Goal: Task Accomplishment & Management: Manage account settings

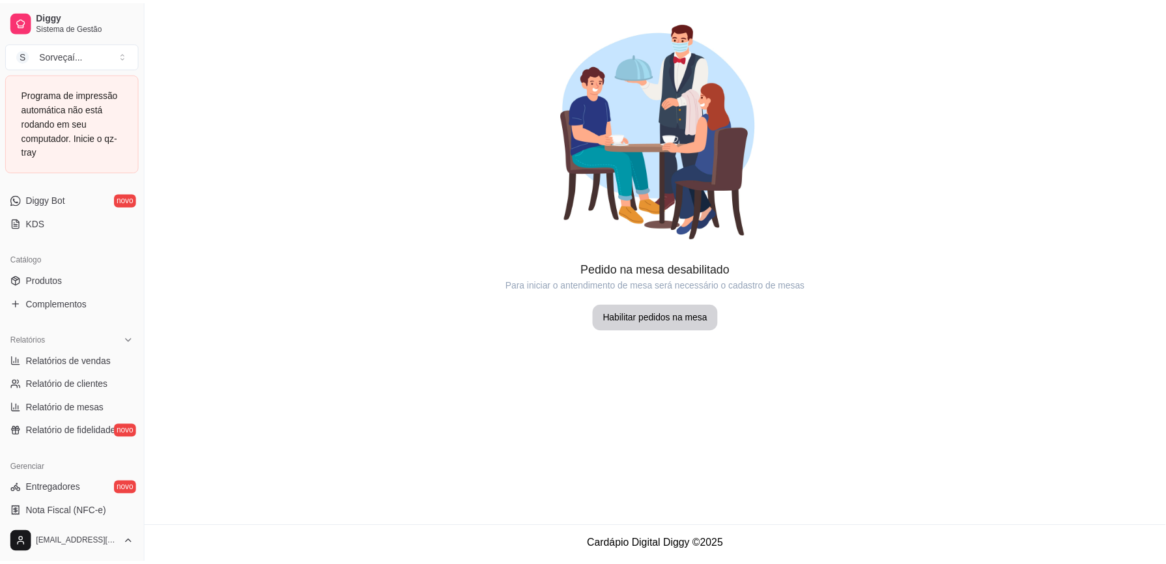
scroll to position [347, 0]
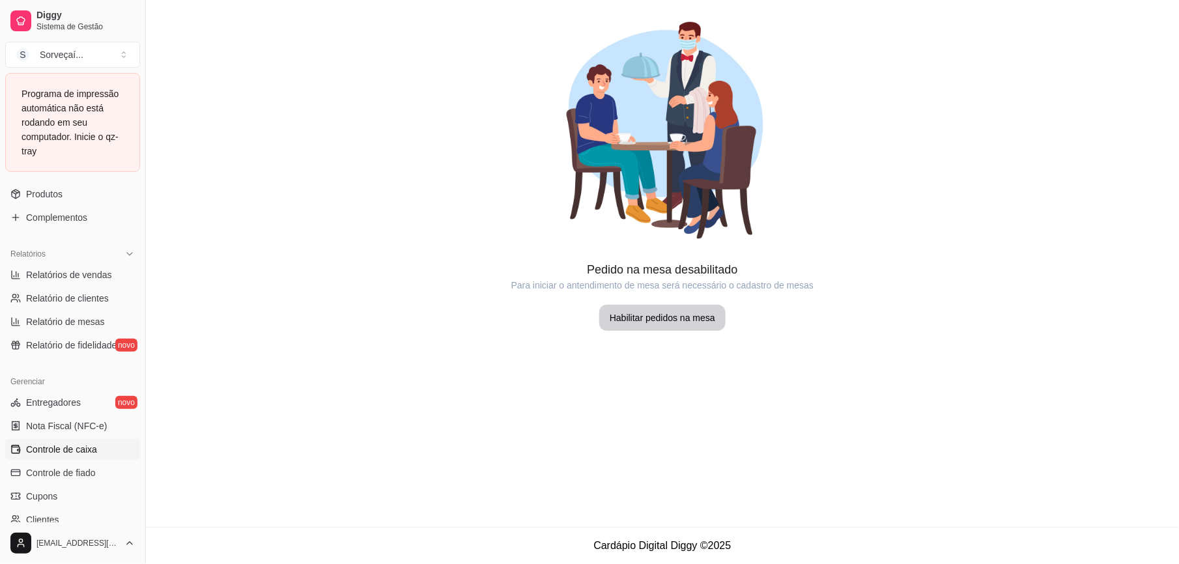
click at [93, 455] on span "Controle de caixa" at bounding box center [61, 449] width 71 height 13
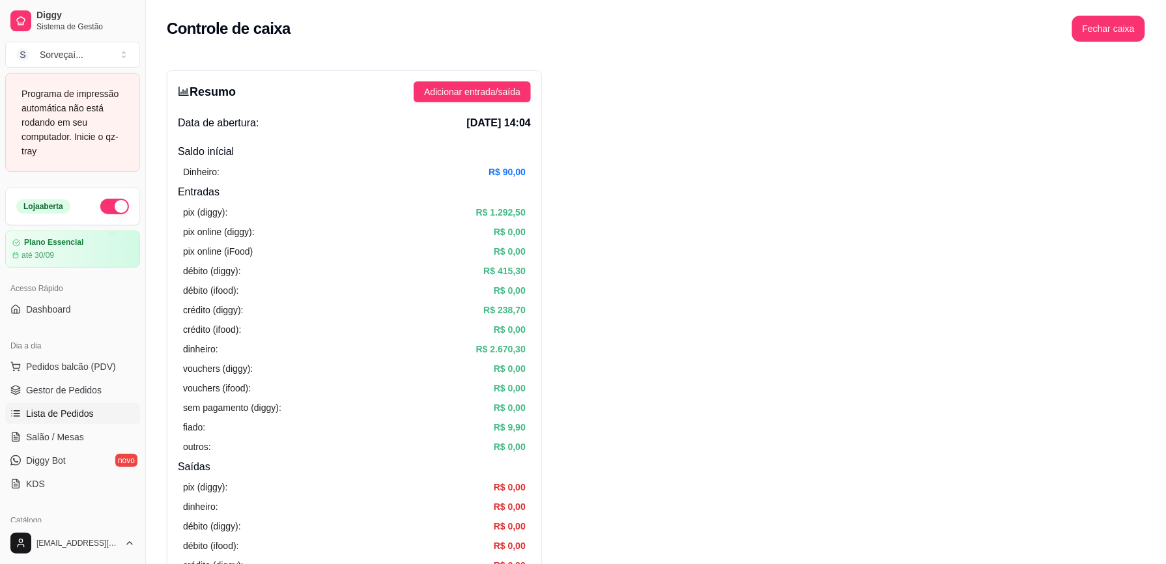
click at [104, 409] on link "Lista de Pedidos" at bounding box center [72, 413] width 135 height 21
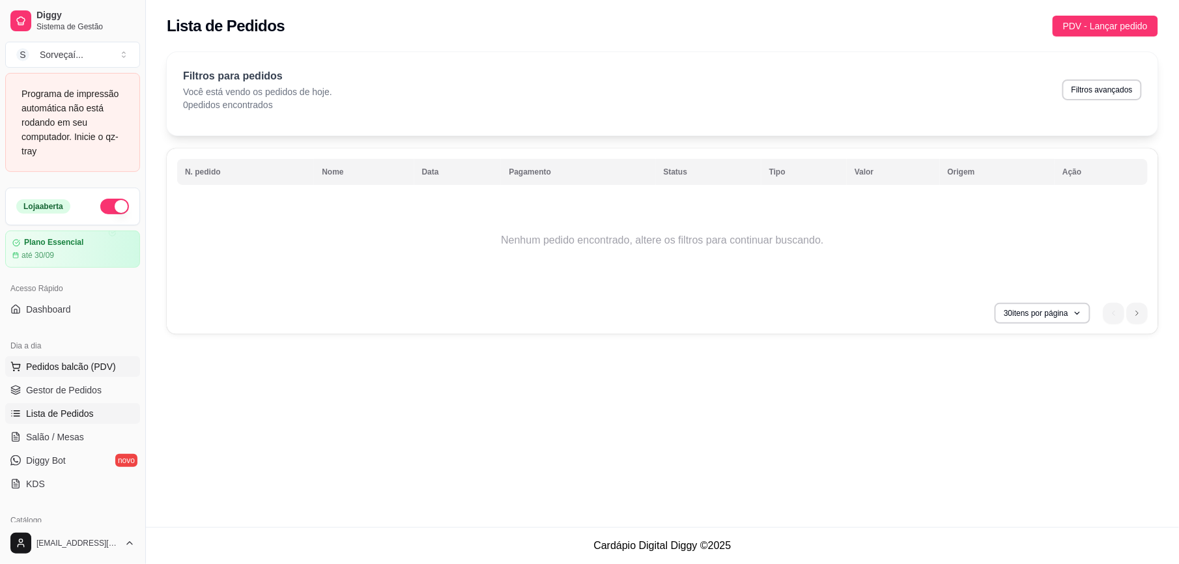
click at [99, 361] on span "Pedidos balcão (PDV)" at bounding box center [71, 366] width 90 height 13
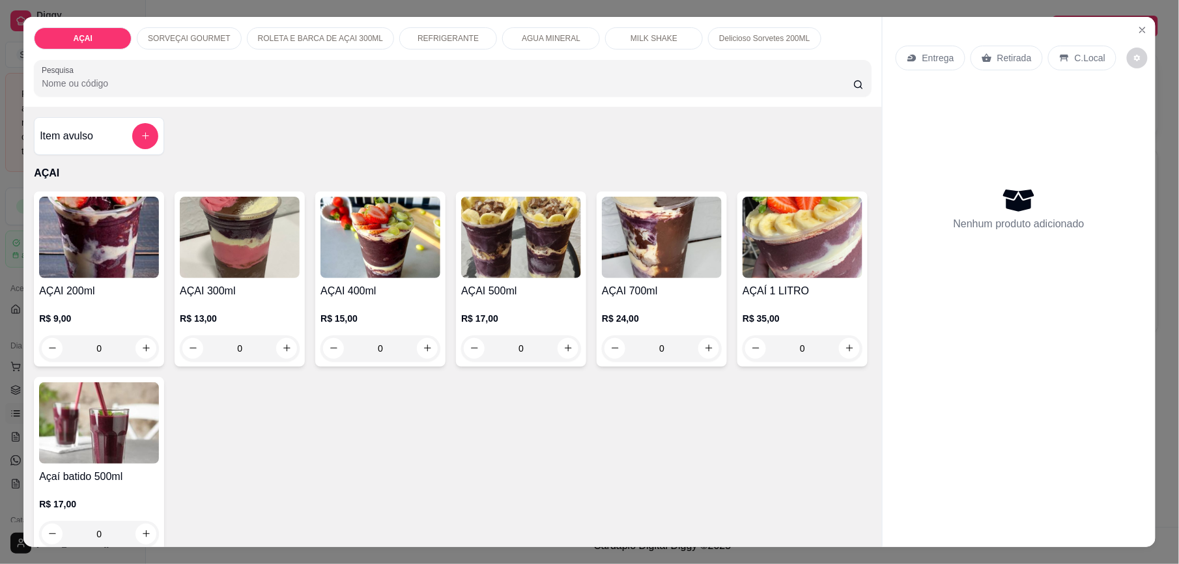
click at [103, 276] on img at bounding box center [99, 237] width 120 height 81
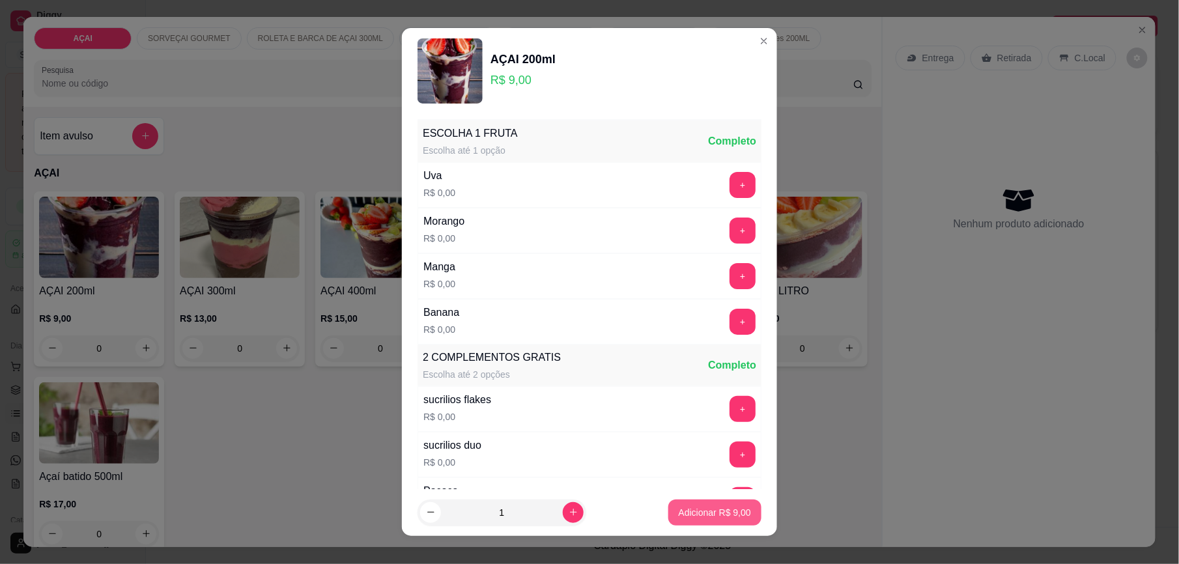
click at [725, 519] on p "Adicionar R$ 9,00" at bounding box center [715, 512] width 72 height 13
type input "1"
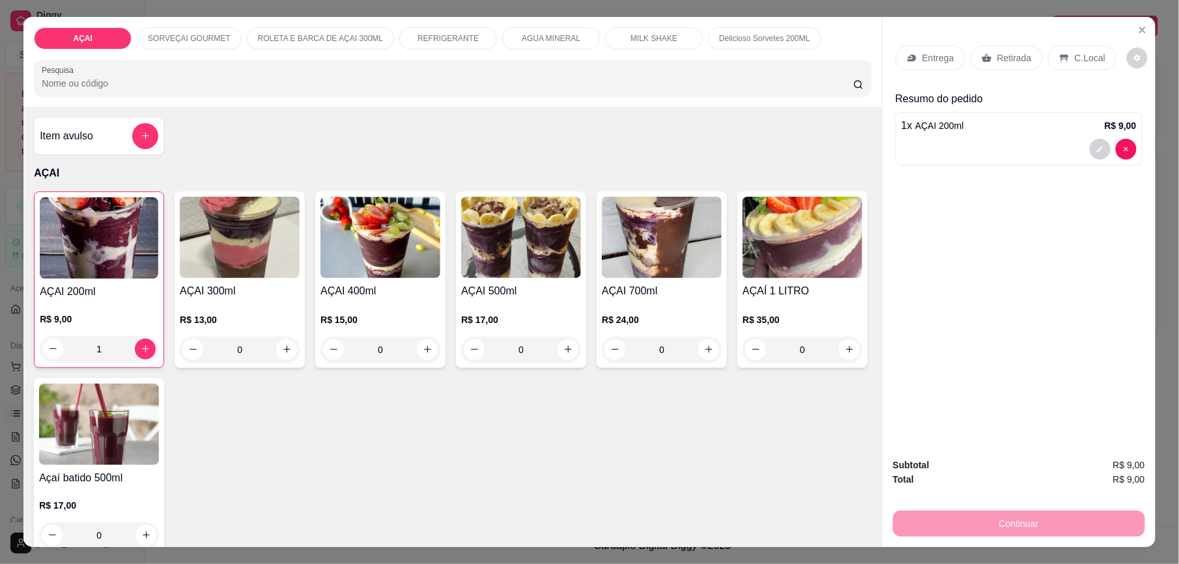
click at [1069, 58] on icon at bounding box center [1065, 58] width 10 height 10
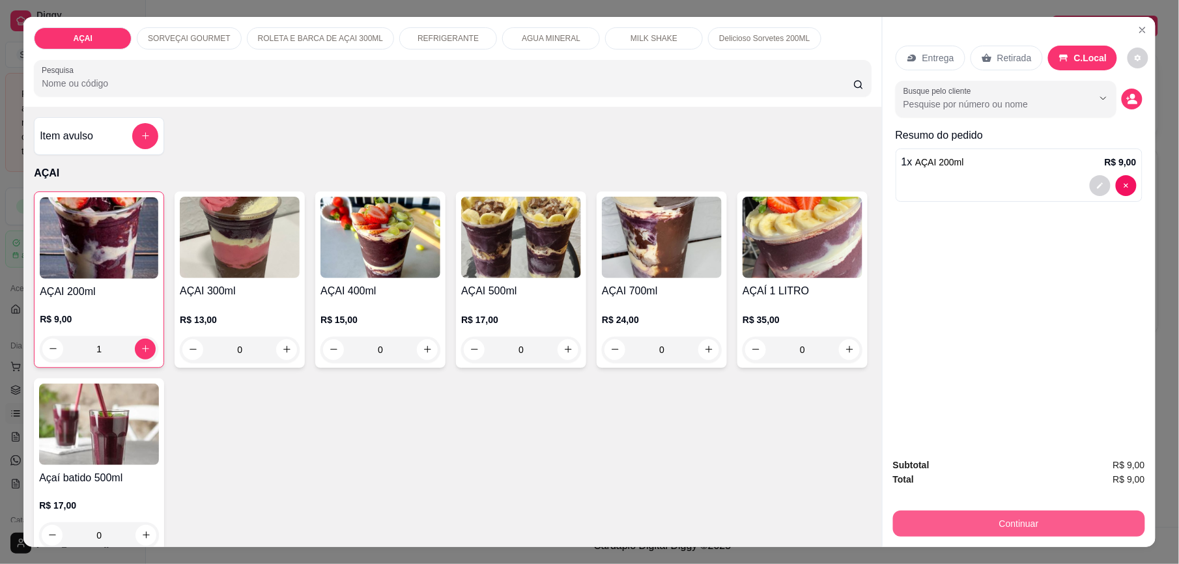
click at [957, 517] on button "Continuar" at bounding box center [1019, 524] width 252 height 26
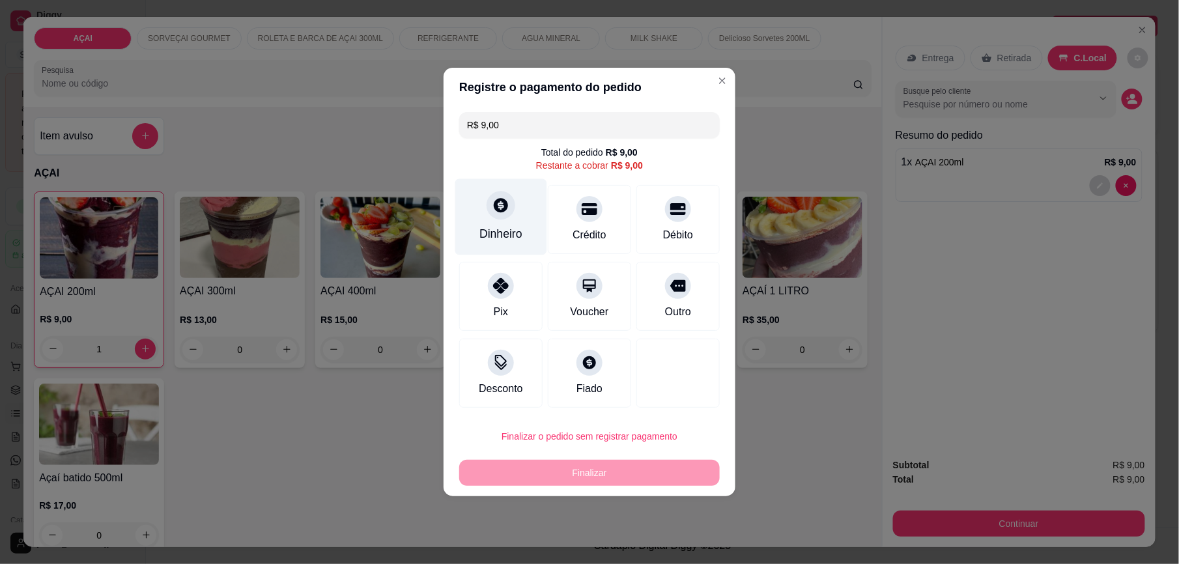
click at [491, 233] on div "Dinheiro" at bounding box center [501, 233] width 43 height 17
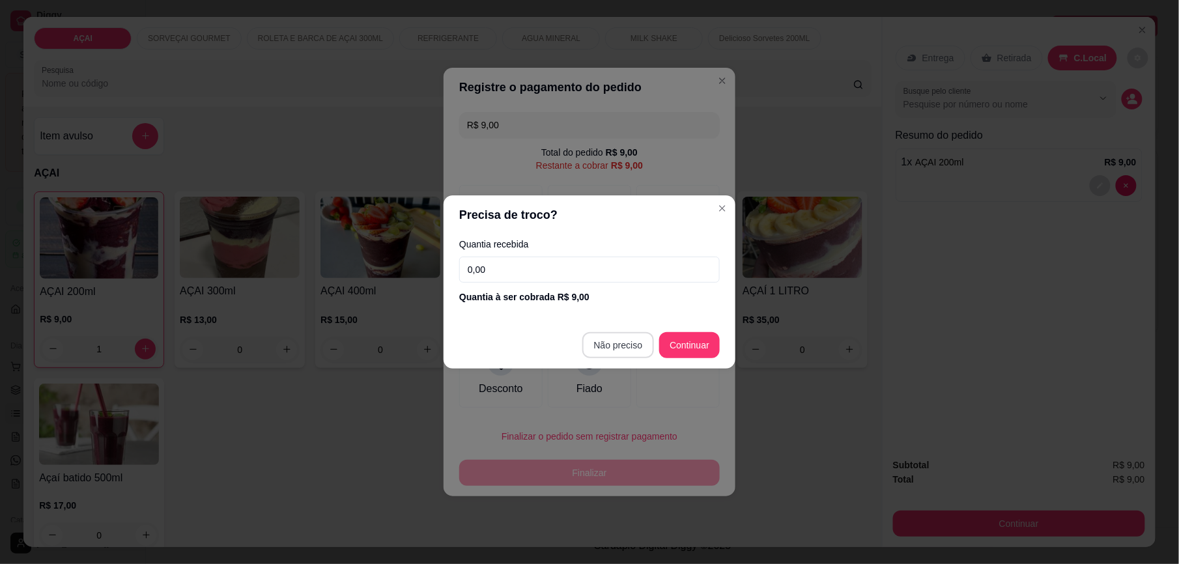
type input "R$ 0,00"
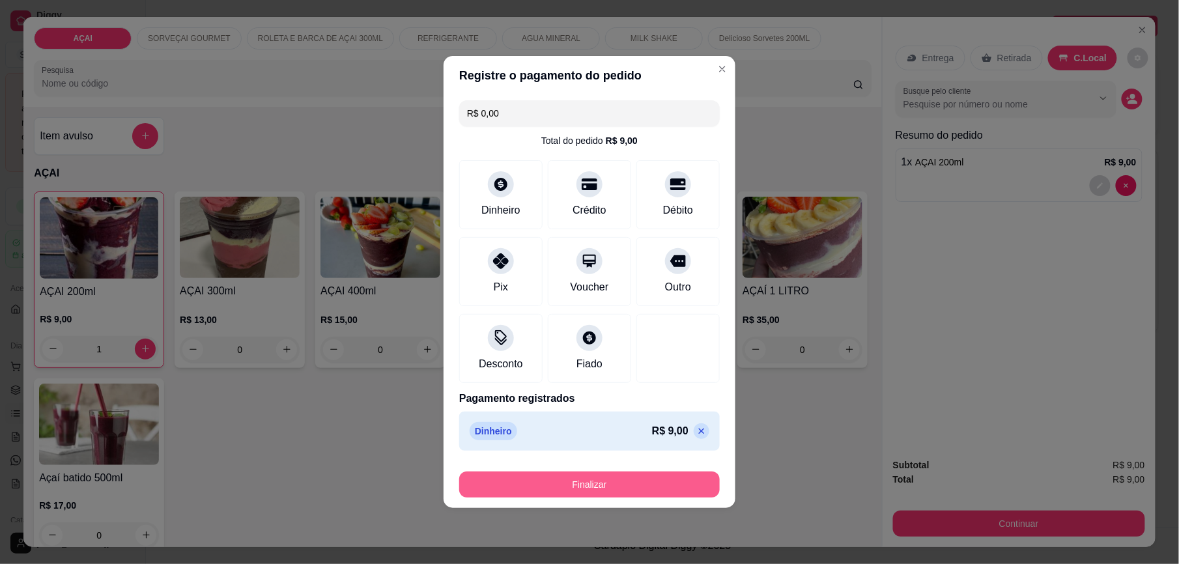
click at [619, 485] on button "Finalizar" at bounding box center [589, 485] width 261 height 26
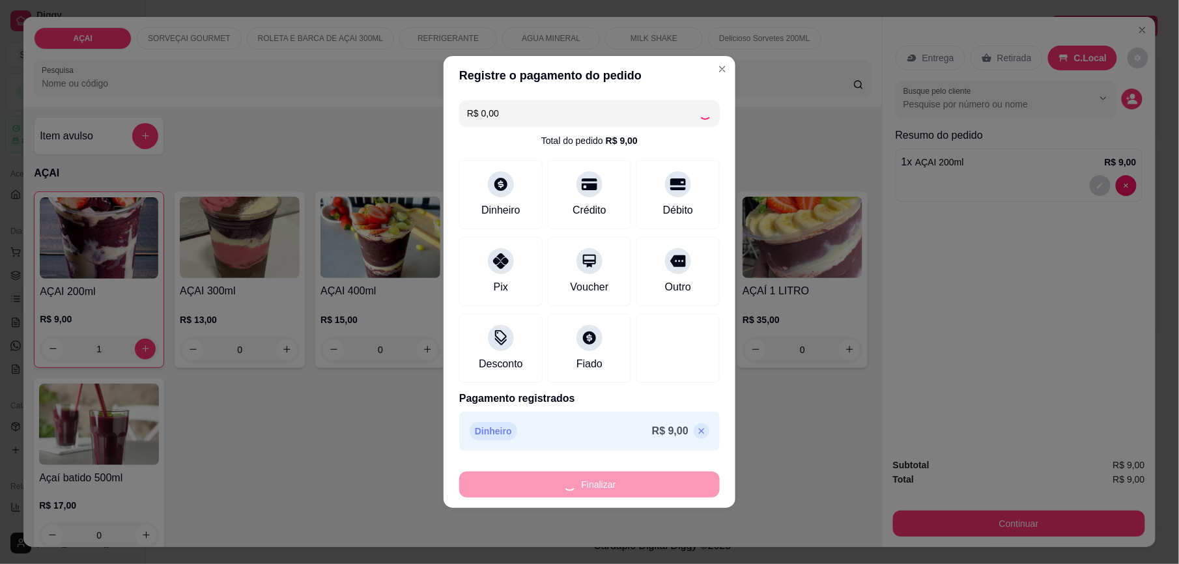
type input "0"
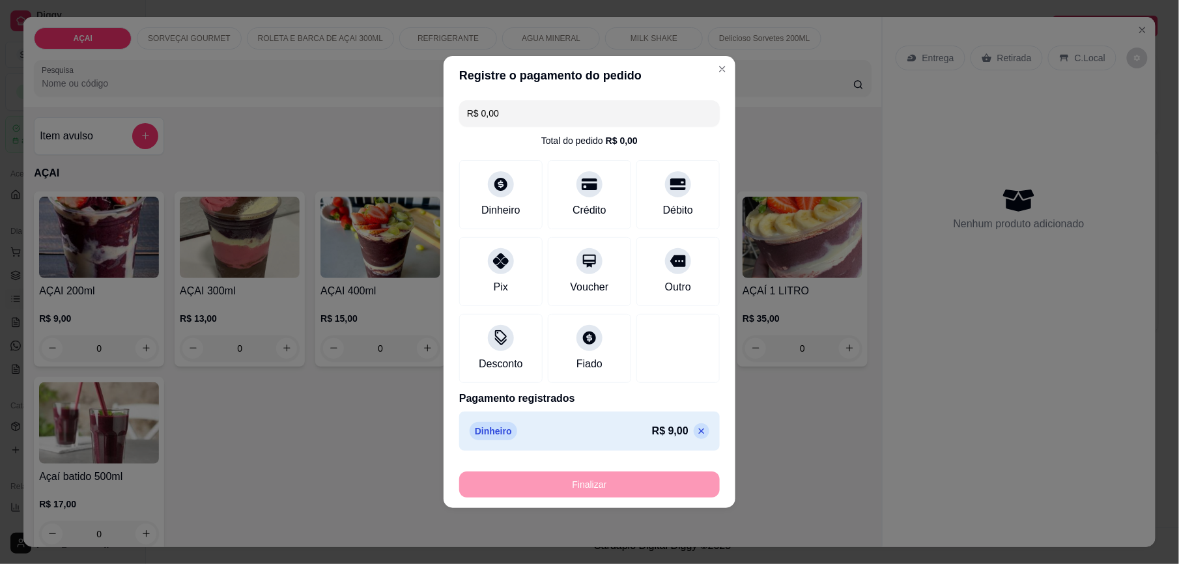
type input "-R$ 9,00"
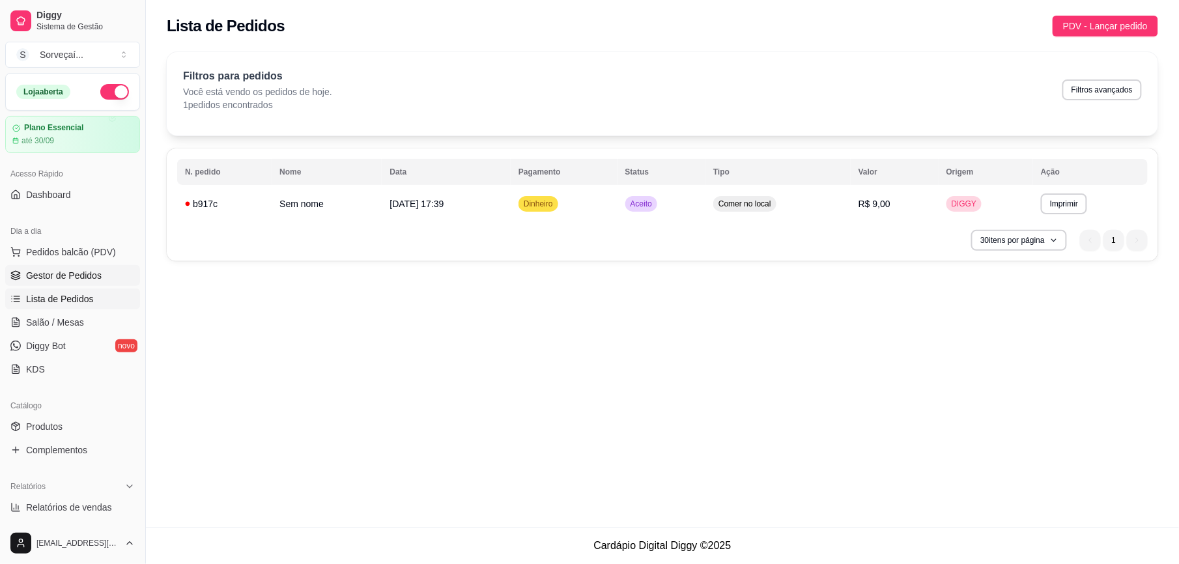
click at [68, 272] on span "Gestor de Pedidos" at bounding box center [64, 275] width 76 height 13
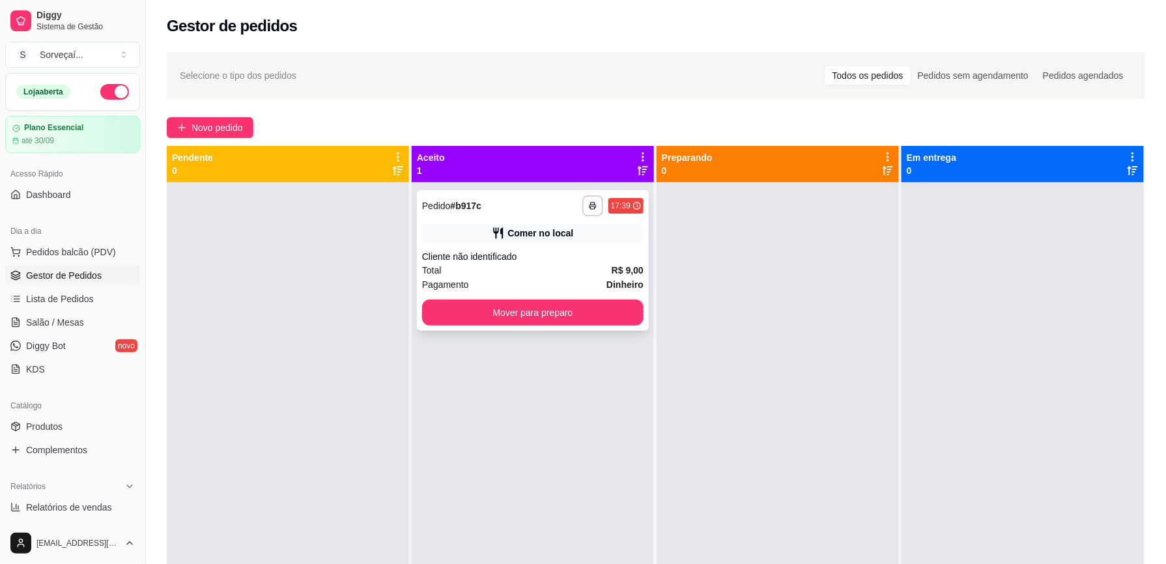
click at [506, 242] on div "**********" at bounding box center [533, 260] width 232 height 141
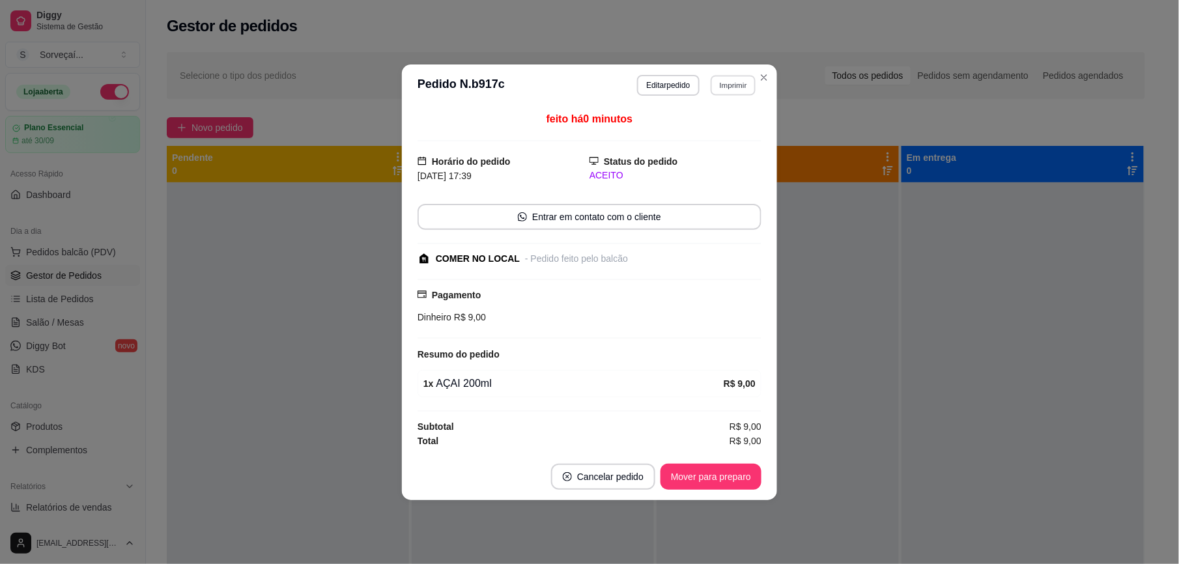
click at [725, 91] on button "Imprimir" at bounding box center [733, 85] width 45 height 20
click at [721, 128] on button "IMPRESSORA" at bounding box center [703, 129] width 91 height 20
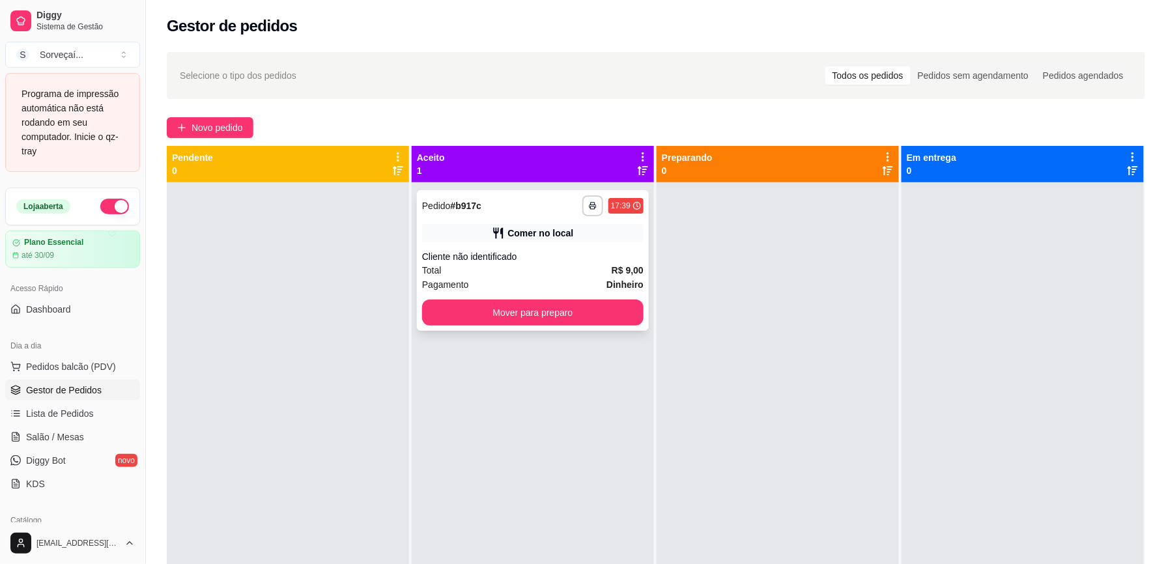
click at [618, 248] on div "**********" at bounding box center [533, 260] width 232 height 141
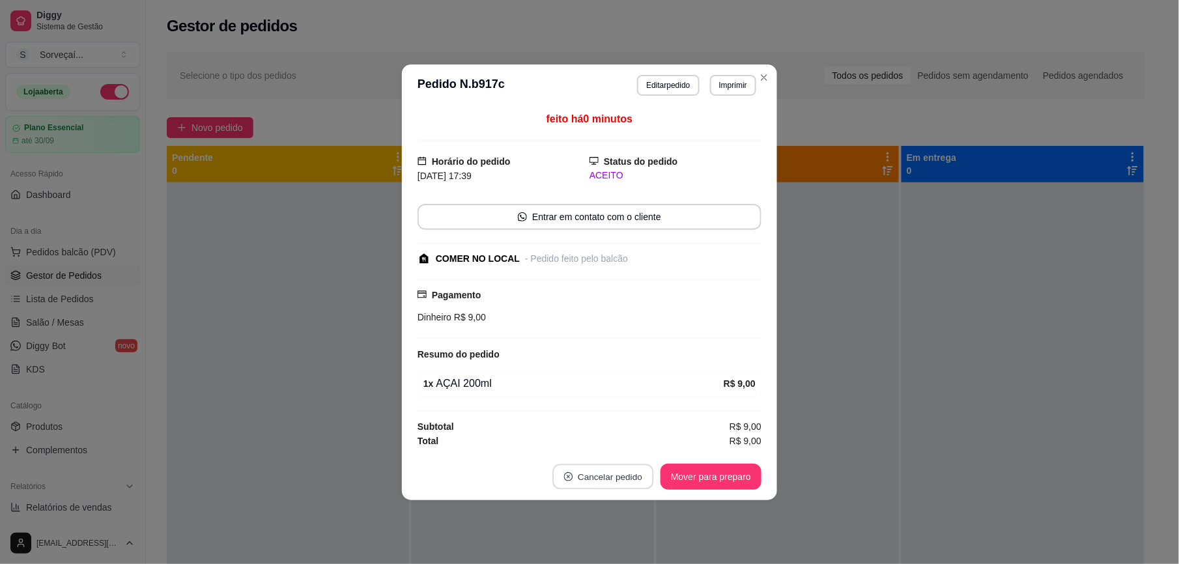
click at [597, 482] on button "Cancelar pedido" at bounding box center [603, 476] width 101 height 25
click at [637, 442] on button "Sim" at bounding box center [622, 446] width 52 height 26
